Goal: Check status: Check status

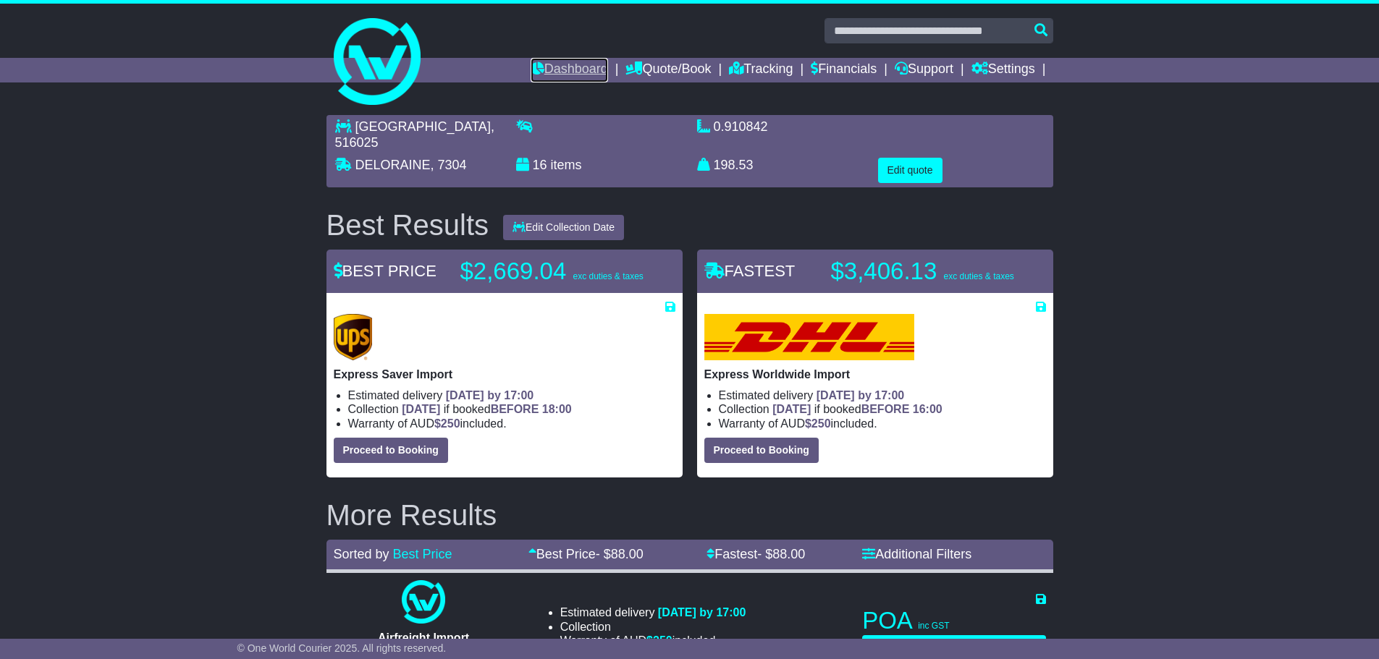
click at [568, 69] on link "Dashboard" at bounding box center [569, 70] width 77 height 25
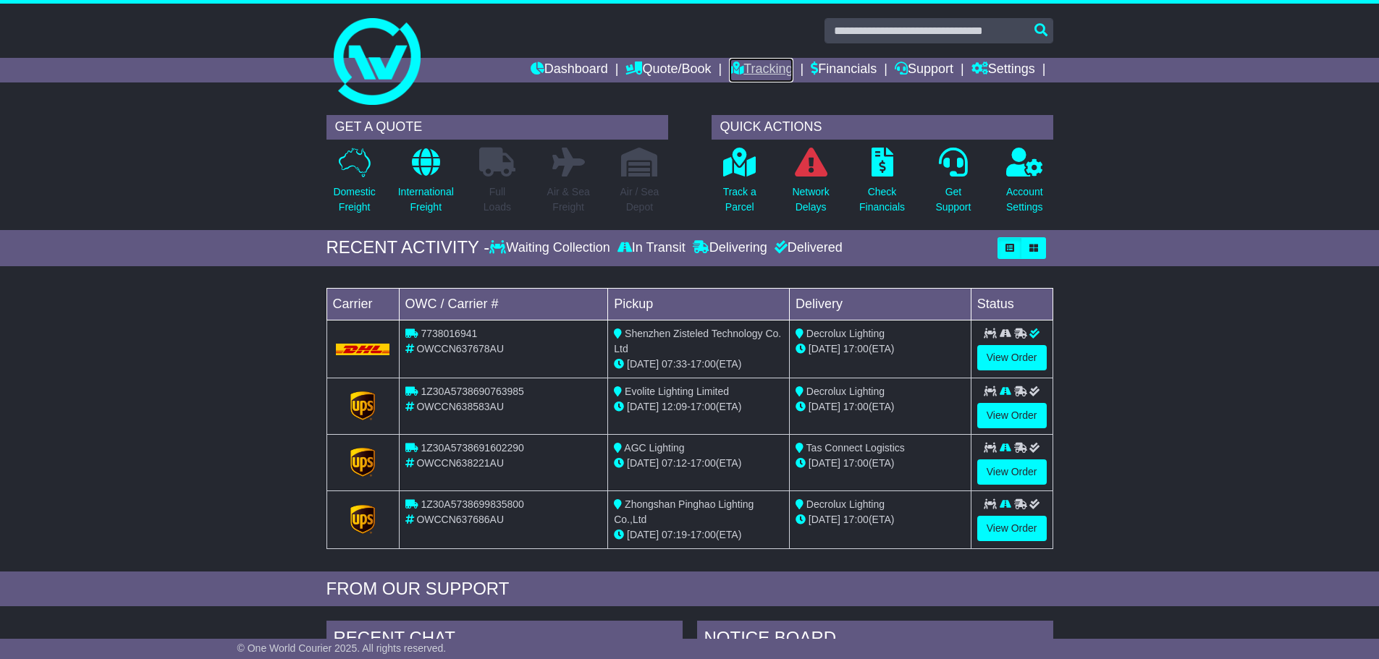
click at [754, 73] on link "Tracking" at bounding box center [761, 70] width 64 height 25
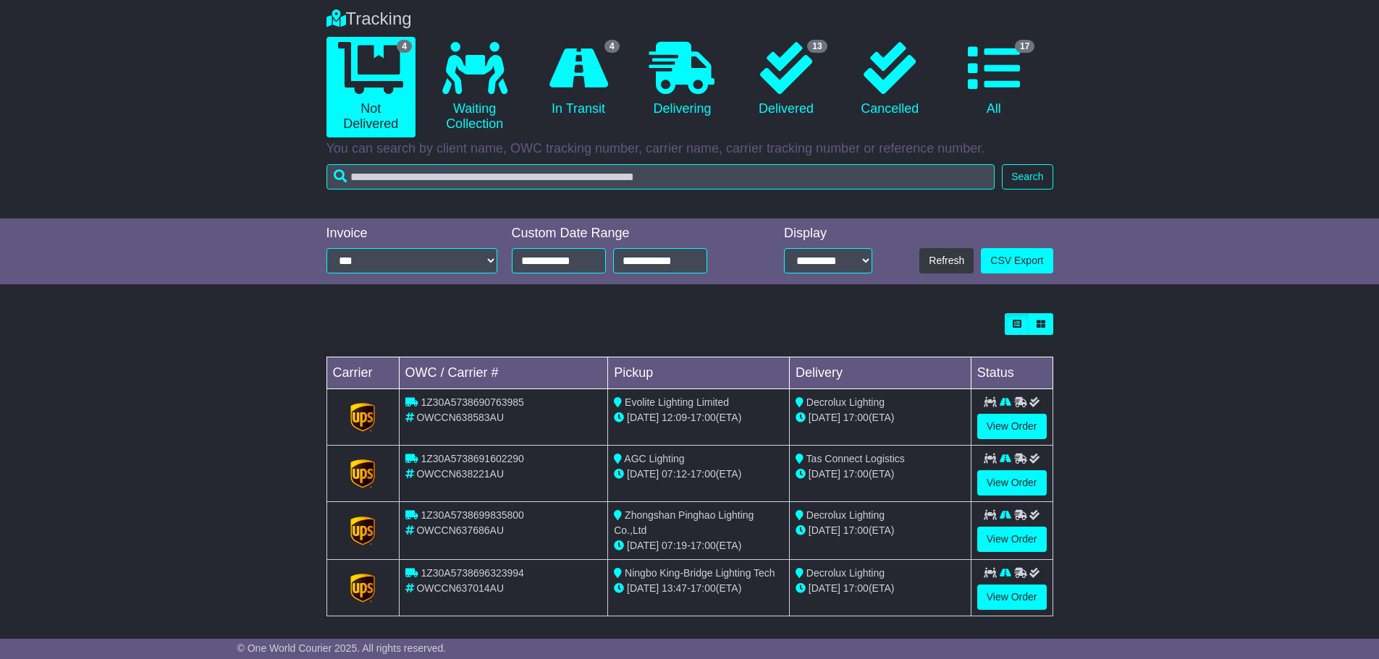
scroll to position [122, 0]
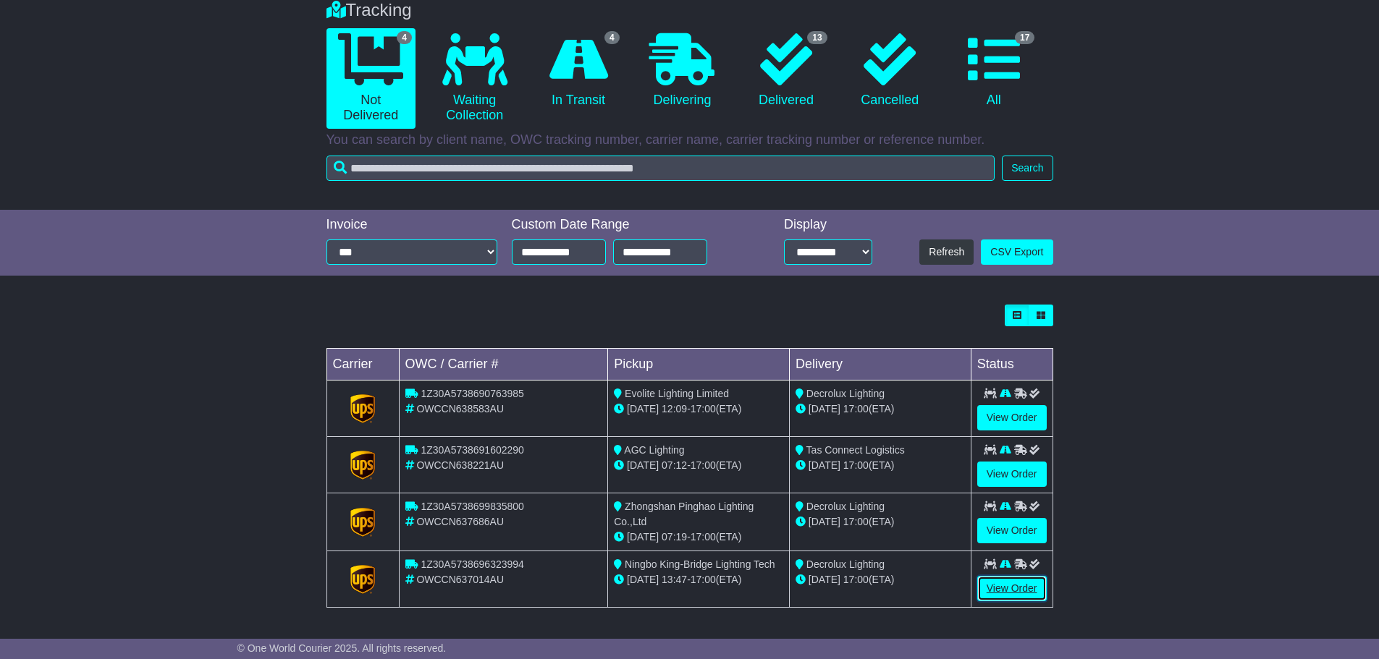
click at [998, 592] on link "View Order" at bounding box center [1011, 588] width 69 height 25
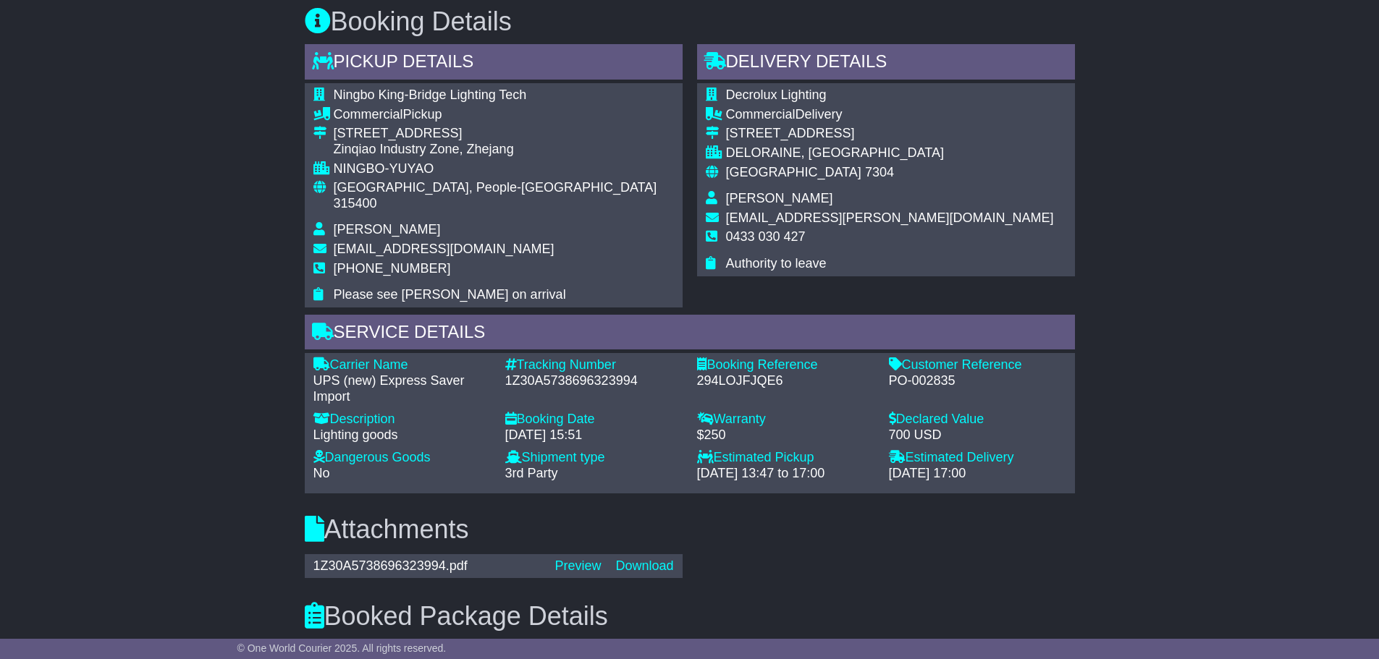
scroll to position [869, 0]
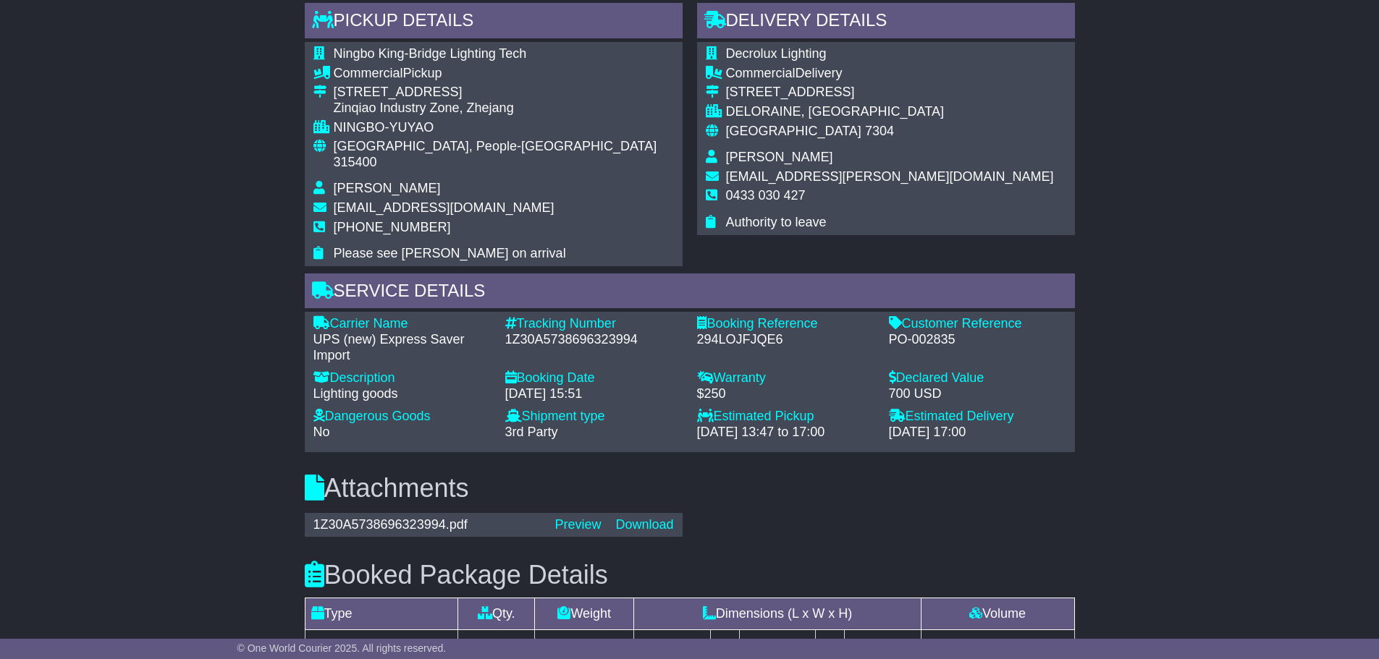
drag, startPoint x: 159, startPoint y: 359, endPoint x: 173, endPoint y: 369, distance: 17.7
click at [159, 358] on div "Email Download Tracking Pricing Insurance" at bounding box center [689, 254] width 1379 height 1736
